Goal: Information Seeking & Learning: Learn about a topic

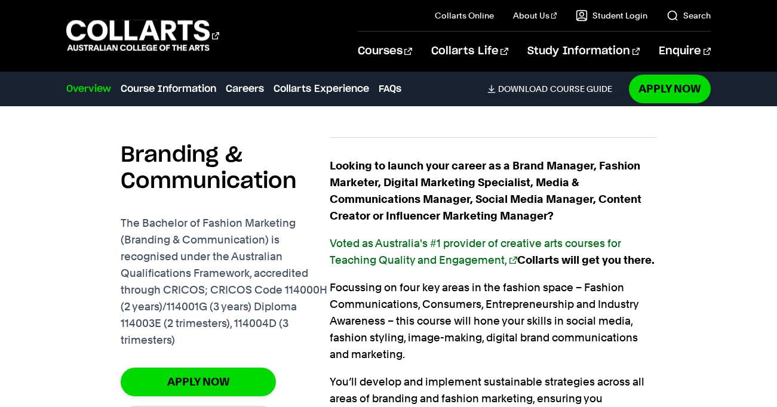
scroll to position [795, 0]
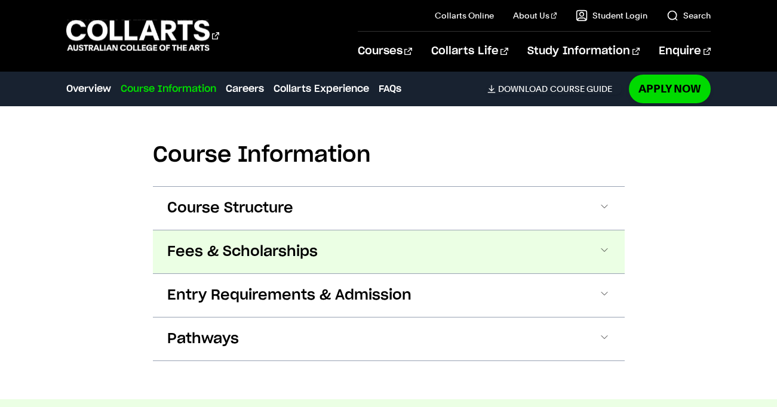
click at [266, 262] on span "Fees & Scholarships" at bounding box center [242, 252] width 151 height 19
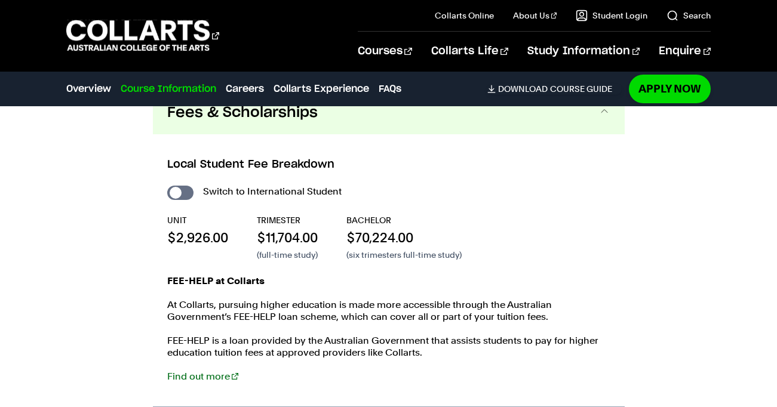
scroll to position [1435, 0]
click at [176, 200] on input "International Student" at bounding box center [180, 192] width 26 height 14
checkbox input "true"
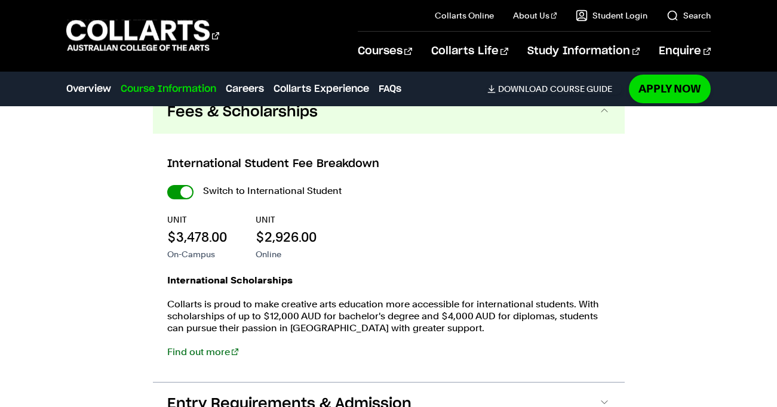
click at [180, 200] on input "International Student" at bounding box center [180, 192] width 26 height 14
checkbox input "false"
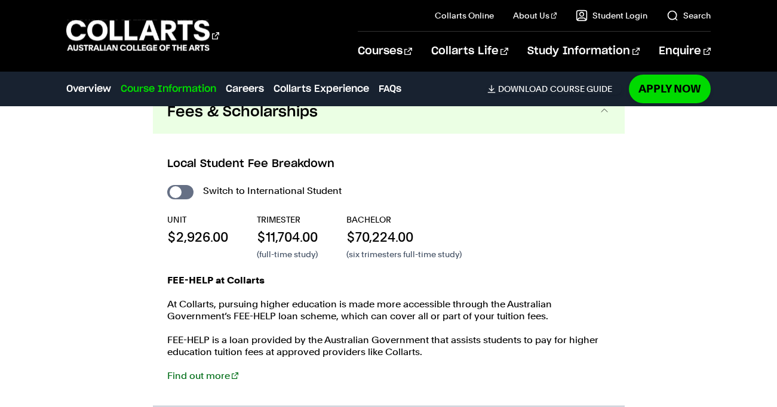
click at [180, 200] on input "International Student" at bounding box center [180, 192] width 26 height 14
checkbox input "true"
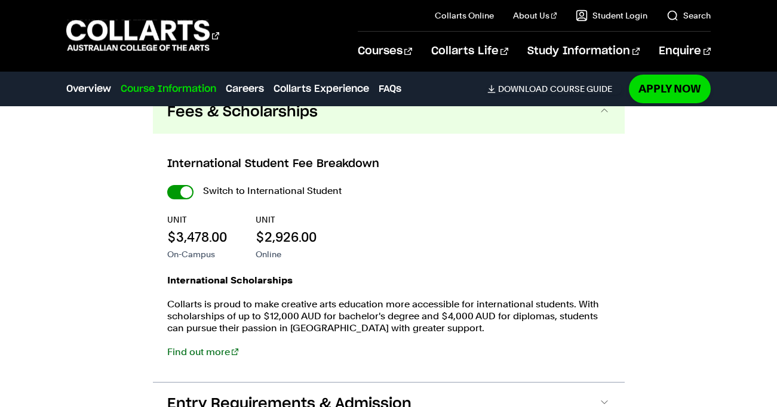
click at [180, 200] on input "International Student" at bounding box center [180, 192] width 26 height 14
checkbox input "false"
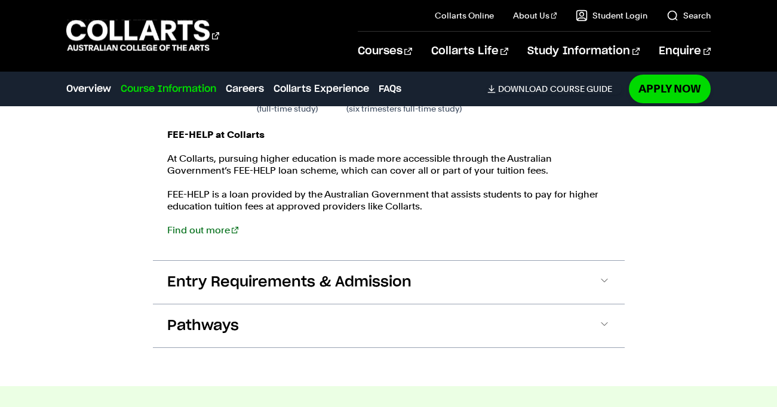
scroll to position [1581, 0]
